Goal: Subscribe to service/newsletter

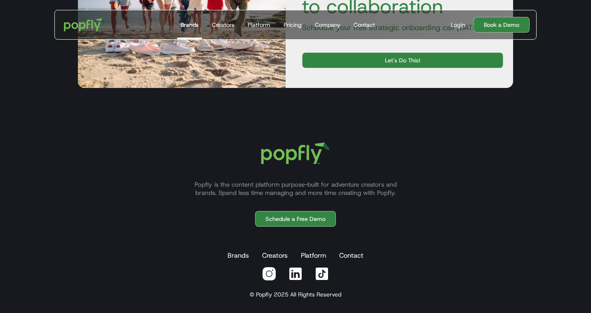
scroll to position [1507, 0]
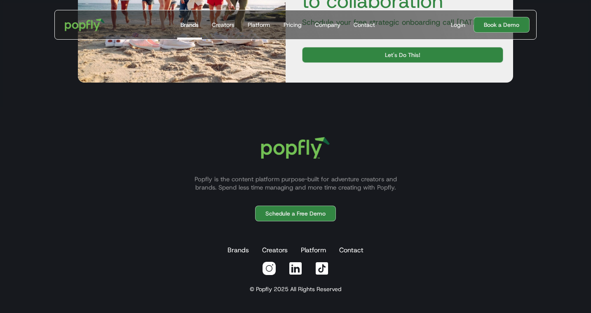
click at [83, 15] on img "home" at bounding box center [84, 25] width 51 height 24
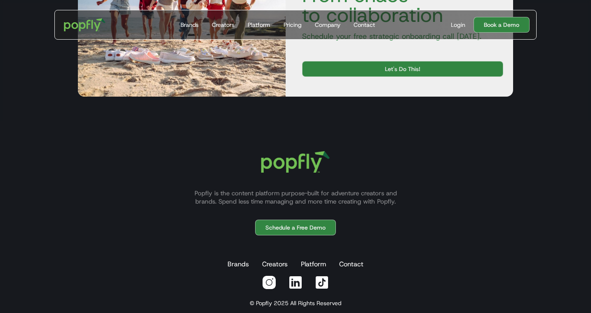
scroll to position [2507, 0]
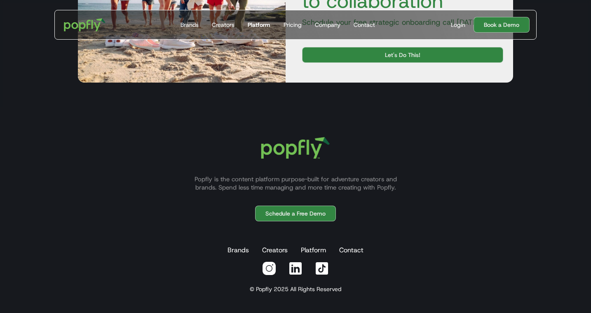
click at [254, 24] on div "Platform" at bounding box center [259, 25] width 23 height 8
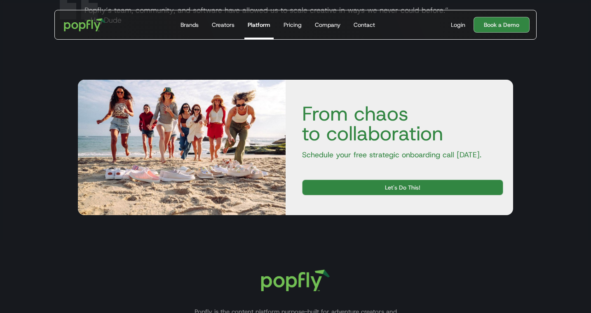
scroll to position [1550, 0]
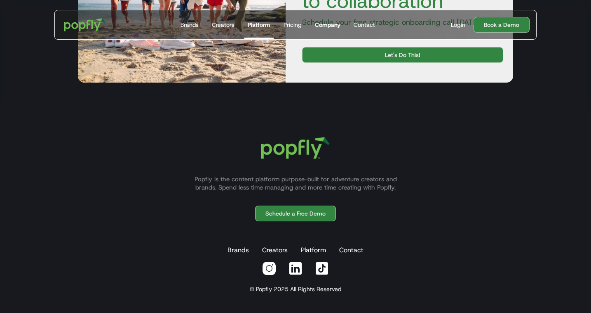
click at [330, 23] on div "Company" at bounding box center [328, 25] width 26 height 8
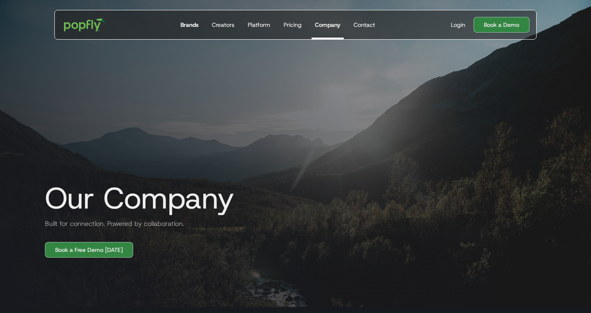
click at [198, 24] on div "Brands" at bounding box center [190, 25] width 18 height 8
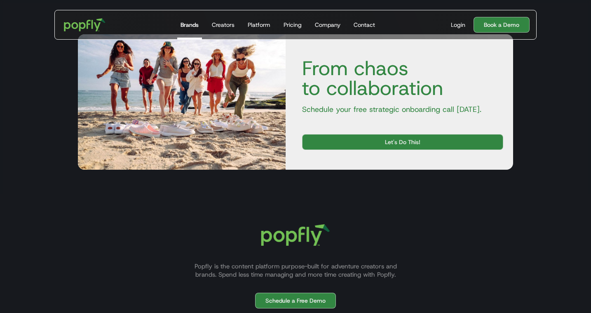
scroll to position [1507, 0]
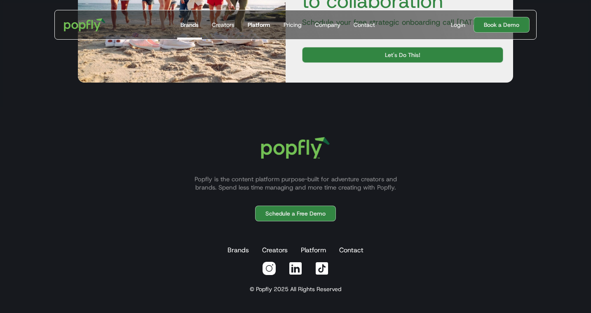
click at [260, 24] on div "Platform" at bounding box center [259, 25] width 23 height 8
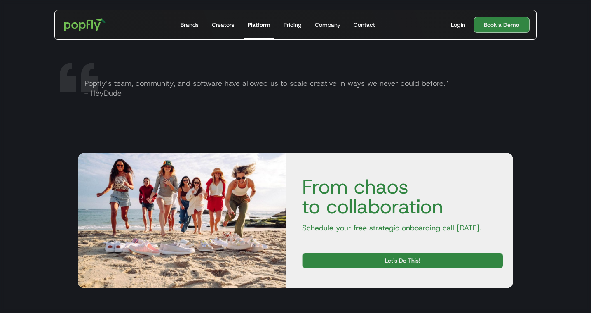
scroll to position [1550, 0]
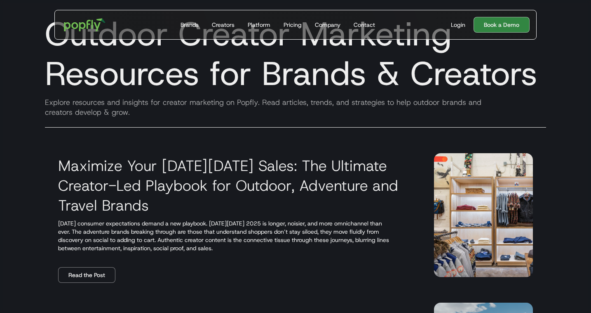
scroll to position [56, 0]
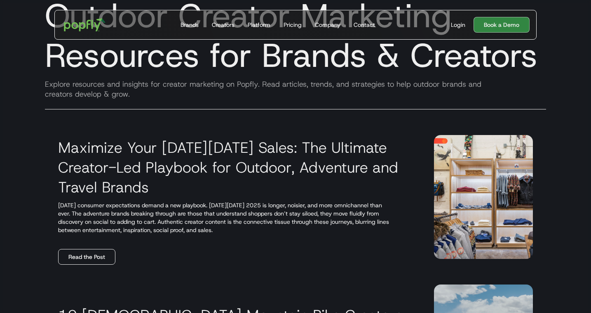
click at [98, 255] on link "Read the Post" at bounding box center [86, 257] width 57 height 16
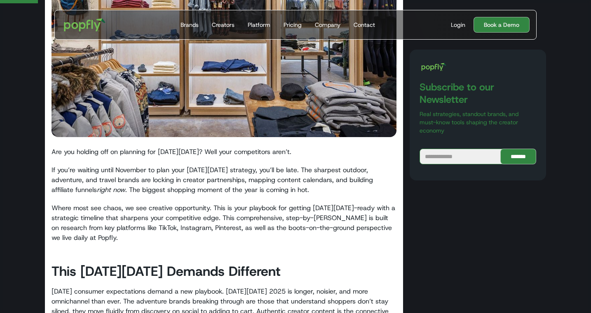
scroll to position [210, 0]
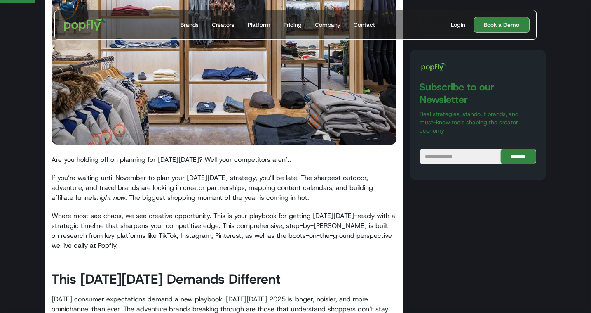
click at [461, 152] on input "Blog Subscribe" at bounding box center [463, 156] width 86 height 16
type input "**********"
click at [513, 151] on input "*******" at bounding box center [519, 156] width 36 height 16
type input "**********"
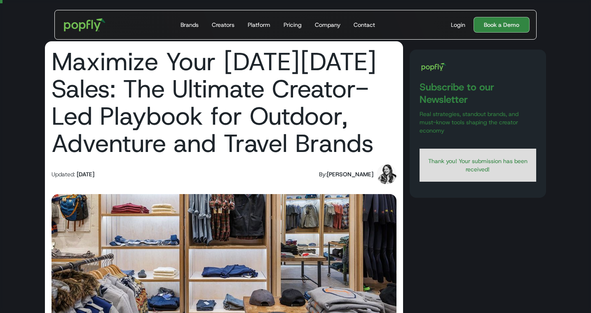
scroll to position [0, 0]
